Goal: Task Accomplishment & Management: Manage account settings

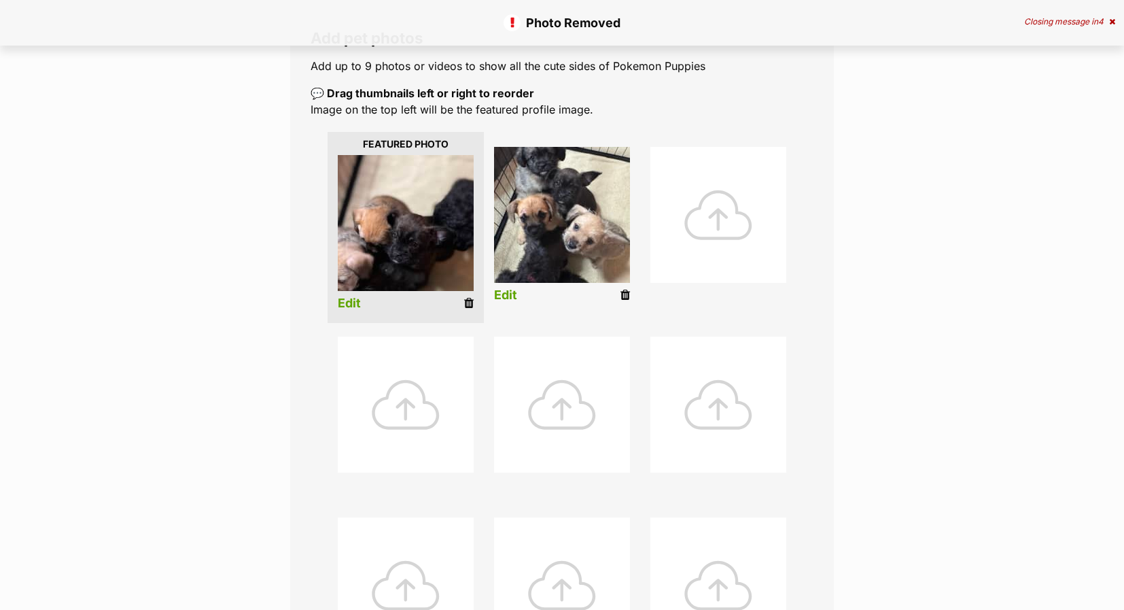
scroll to position [204, 0]
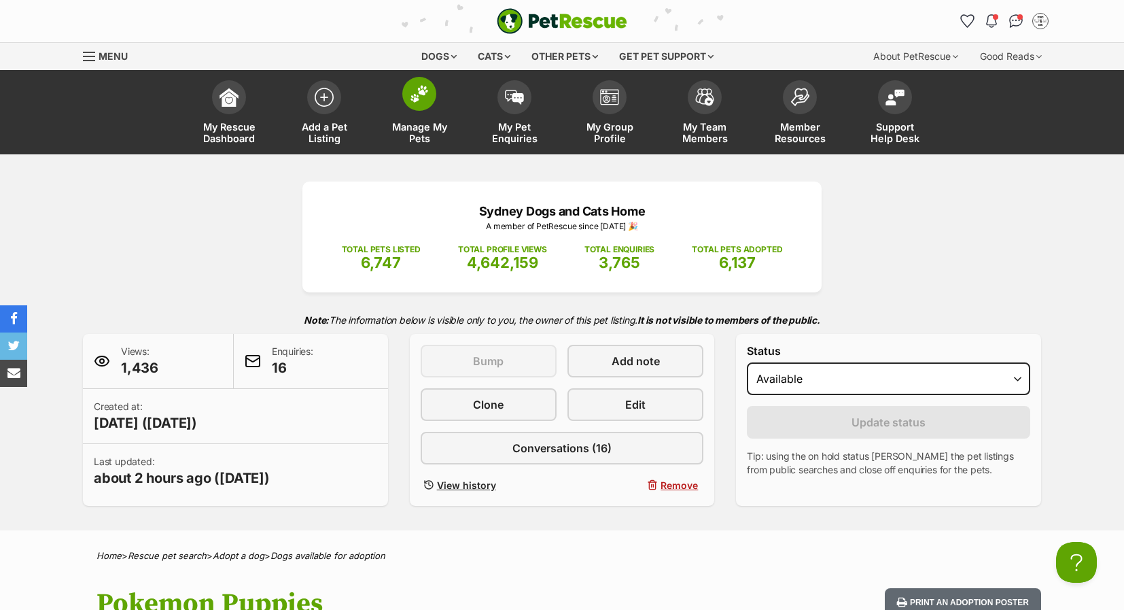
click at [427, 102] on img at bounding box center [419, 94] width 19 height 18
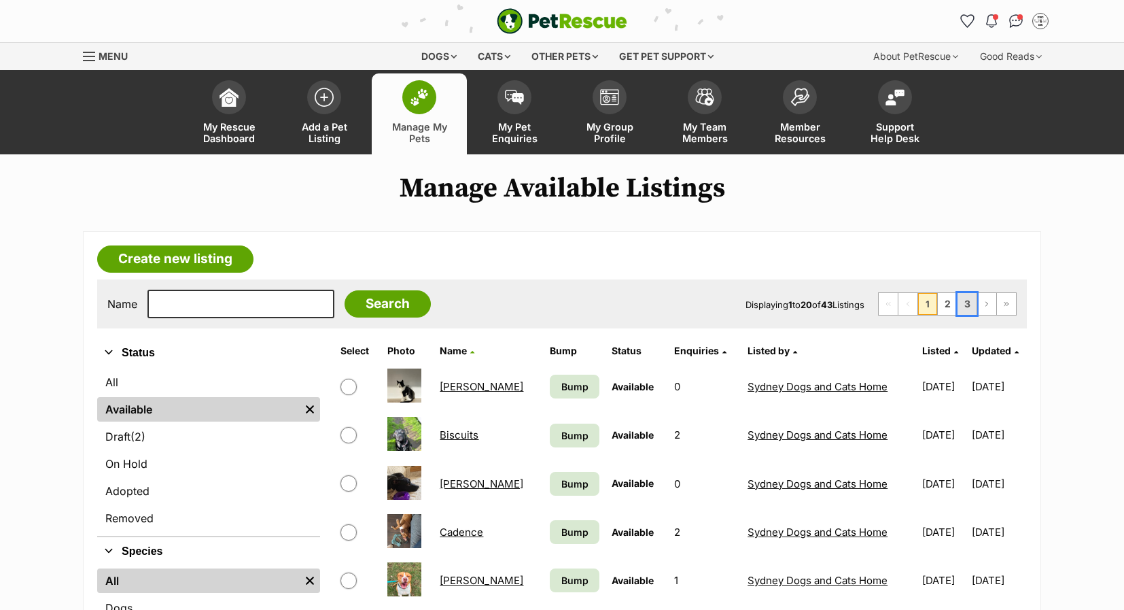
click at [973, 300] on link "3" at bounding box center [967, 304] width 19 height 22
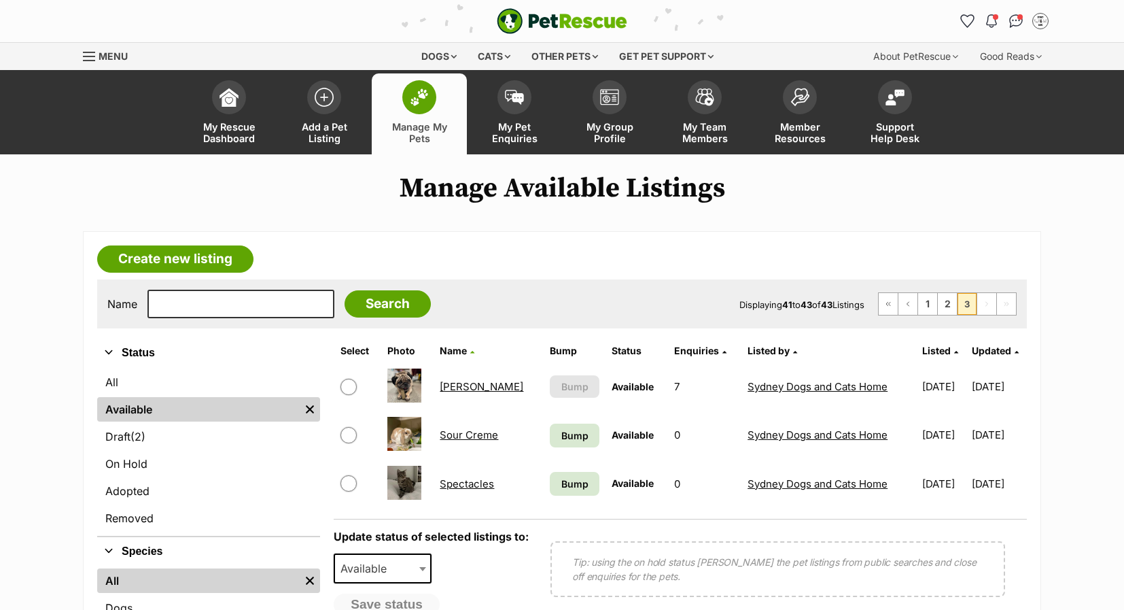
click at [348, 389] on input "checkbox" at bounding box center [349, 387] width 16 height 16
checkbox input "true"
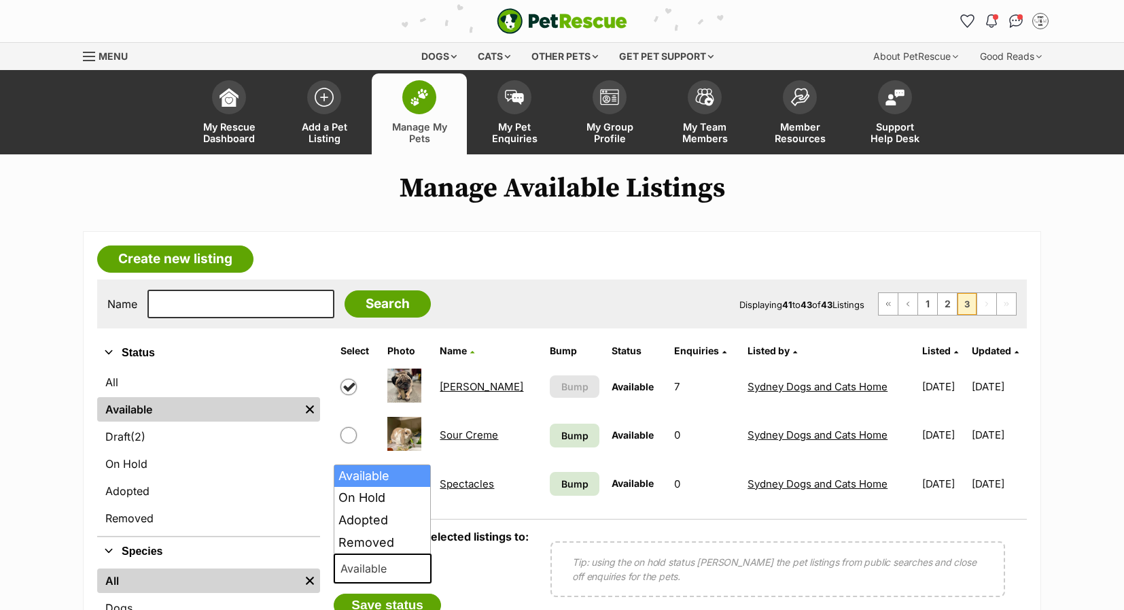
click at [346, 567] on span "Available" at bounding box center [367, 568] width 65 height 19
select select "on_hold"
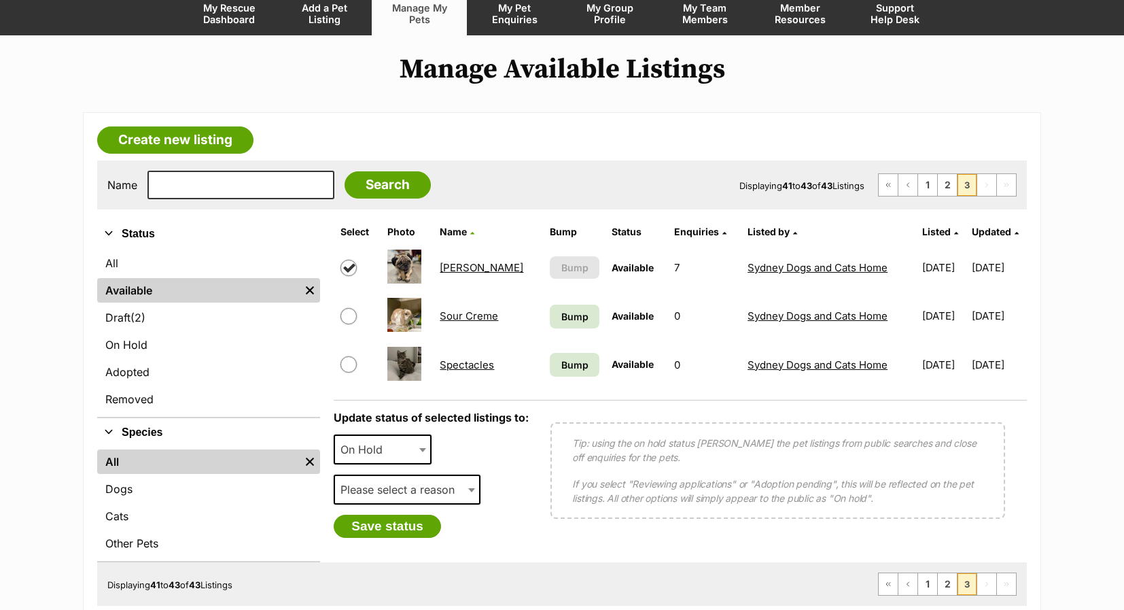
scroll to position [136, 0]
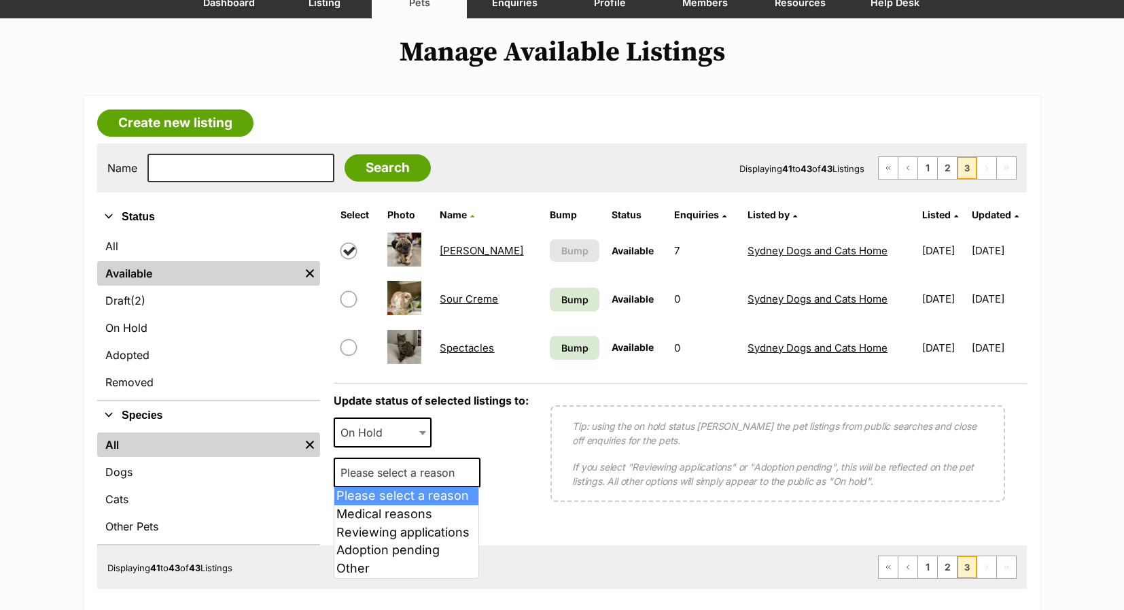
click at [370, 471] on span "Please select a reason" at bounding box center [401, 472] width 133 height 19
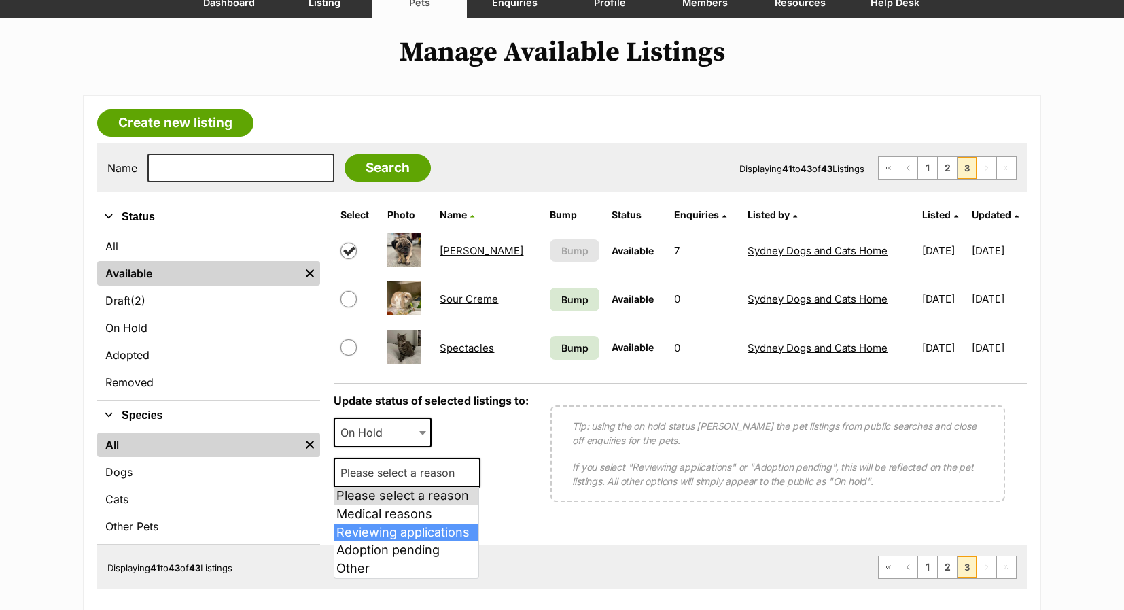
select select "reviewing_applications"
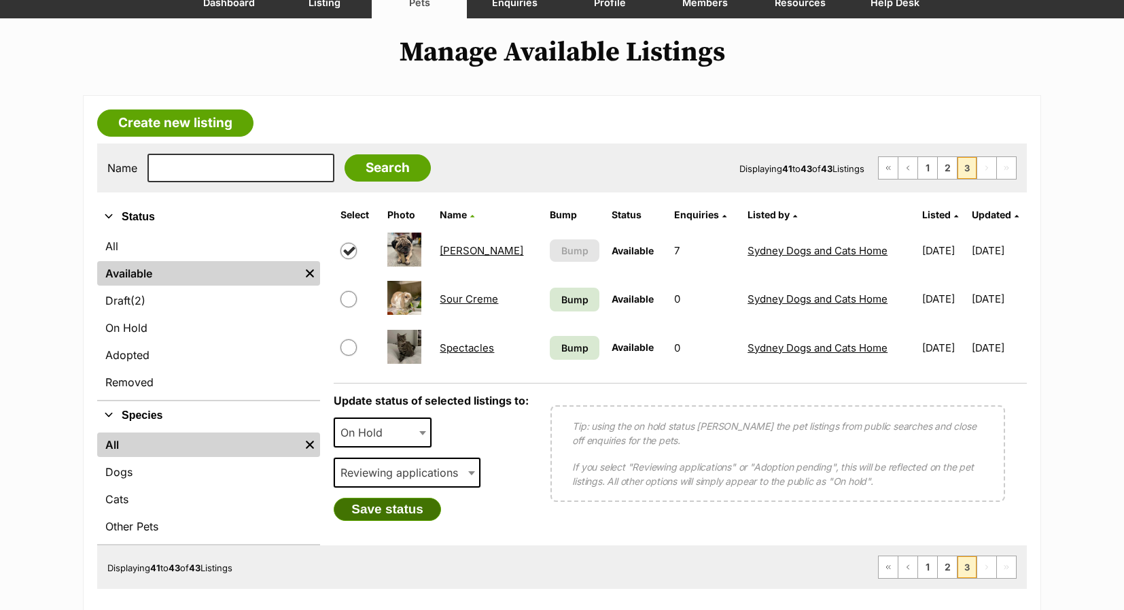
click at [366, 504] on button "Save status" at bounding box center [387, 509] width 107 height 23
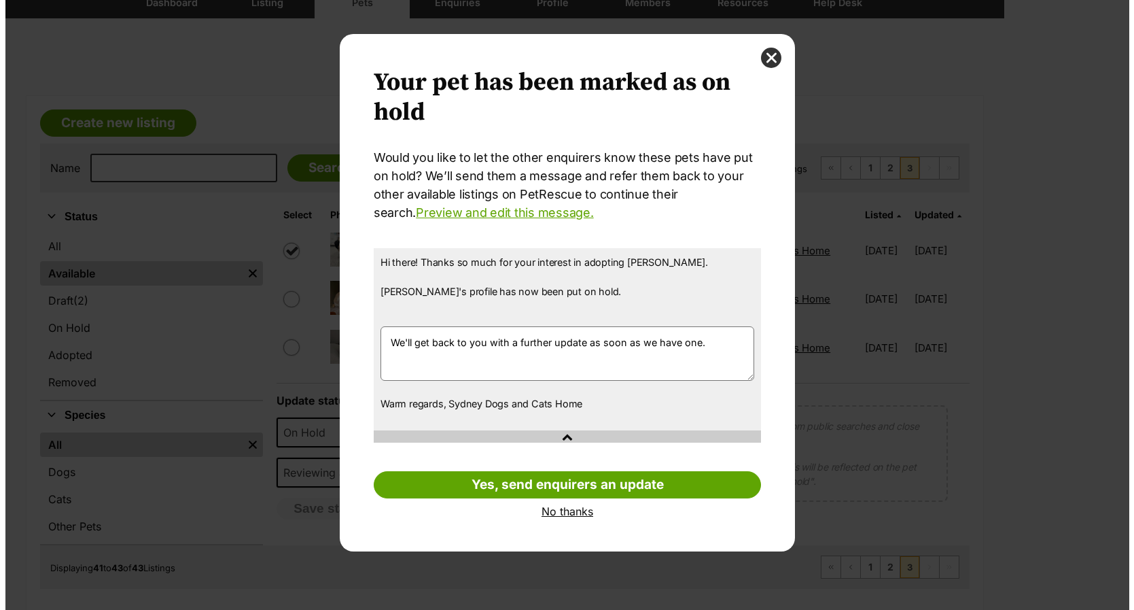
scroll to position [0, 0]
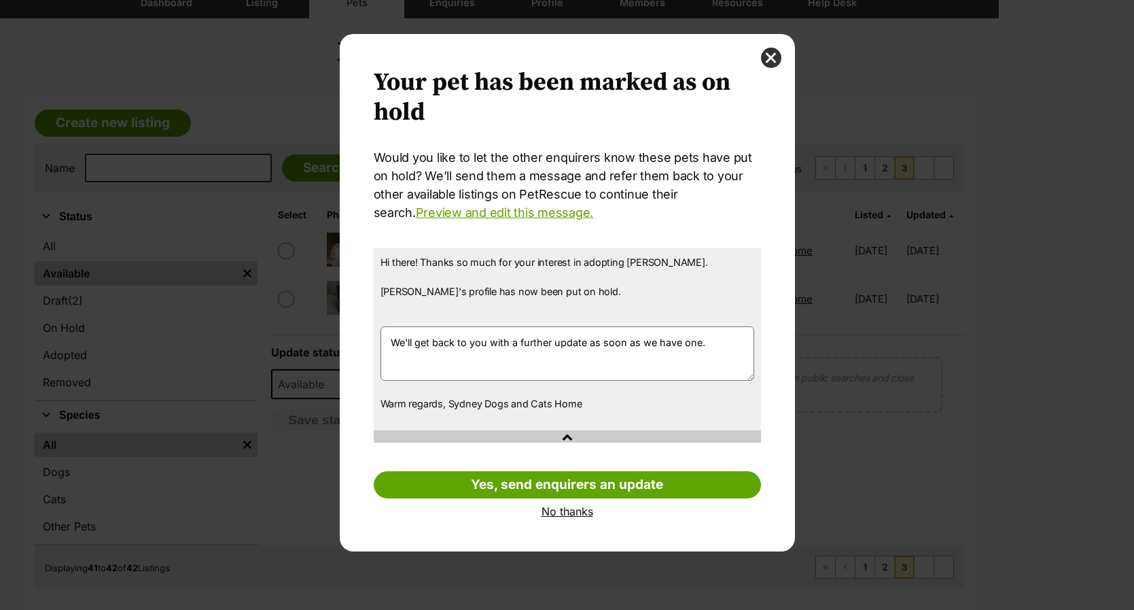
click at [558, 512] on link "No thanks" at bounding box center [567, 511] width 387 height 12
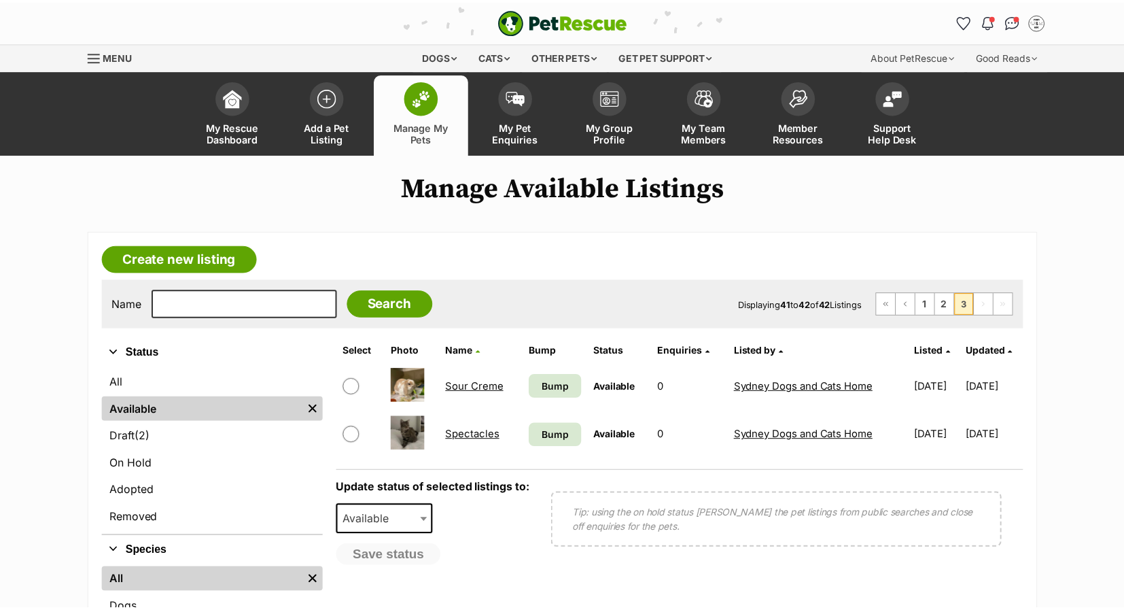
scroll to position [136, 0]
